Goal: Navigation & Orientation: Find specific page/section

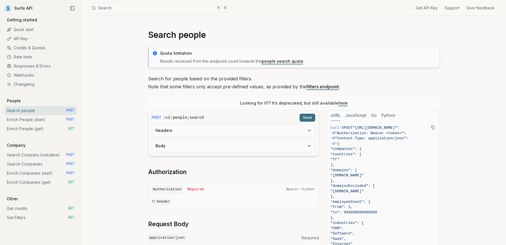
click at [33, 86] on link "Changelog" at bounding box center [41, 84] width 72 height 9
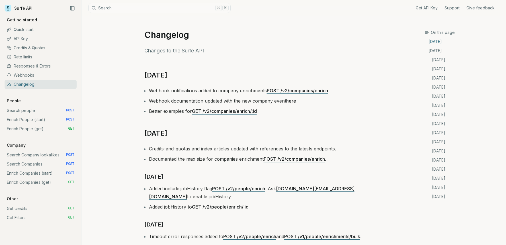
click at [33, 77] on link "Webhooks" at bounding box center [41, 75] width 72 height 9
